Goal: Transaction & Acquisition: Purchase product/service

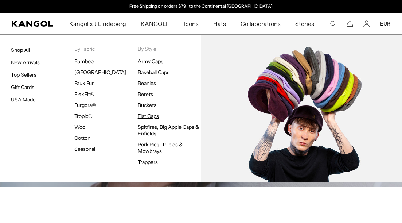
click at [144, 118] on link "Flat Caps" at bounding box center [148, 116] width 21 height 7
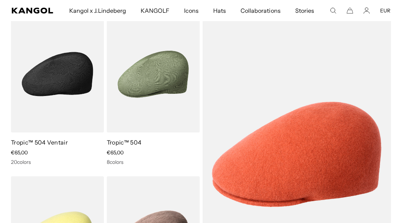
click at [66, 90] on img at bounding box center [57, 74] width 93 height 117
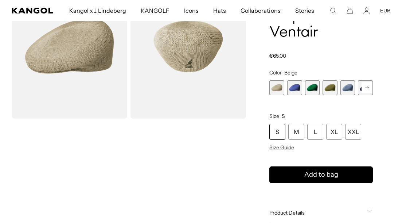
click at [371, 85] on rect at bounding box center [367, 87] width 11 height 11
click at [370, 85] on rect at bounding box center [367, 87] width 11 height 11
click at [369, 85] on rect at bounding box center [367, 87] width 11 height 11
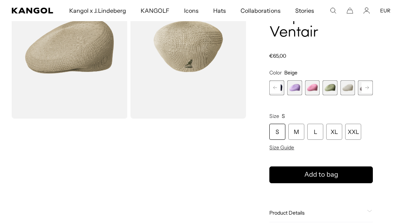
click at [333, 88] on span "9 of 22" at bounding box center [330, 87] width 15 height 15
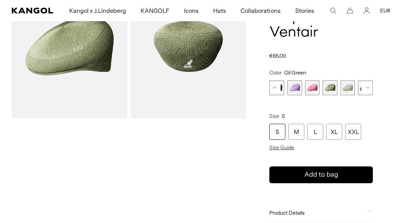
click at [364, 91] on rect at bounding box center [367, 87] width 11 height 11
click at [331, 88] on span "12 of 22" at bounding box center [330, 87] width 15 height 15
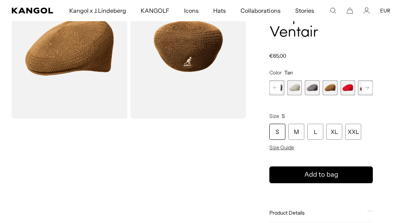
scroll to position [0, 150]
click at [367, 91] on rect at bounding box center [367, 87] width 11 height 11
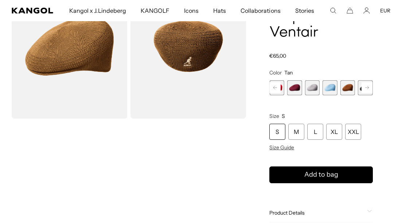
click at [367, 91] on rect at bounding box center [367, 87] width 11 height 11
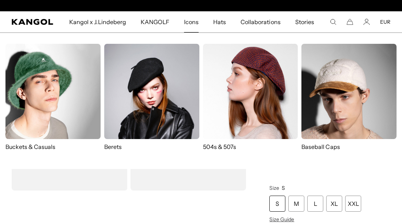
scroll to position [0, 0]
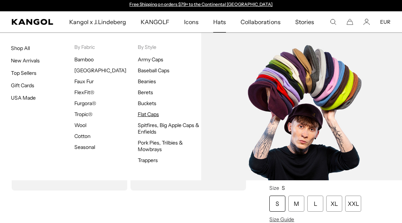
click at [143, 114] on link "Flat Caps" at bounding box center [148, 114] width 21 height 7
